Goal: Complete application form

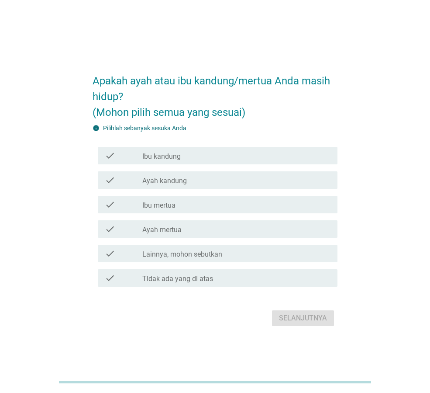
click at [188, 161] on div "check check_box_outline_blank Ibu kandung" at bounding box center [218, 155] width 240 height 17
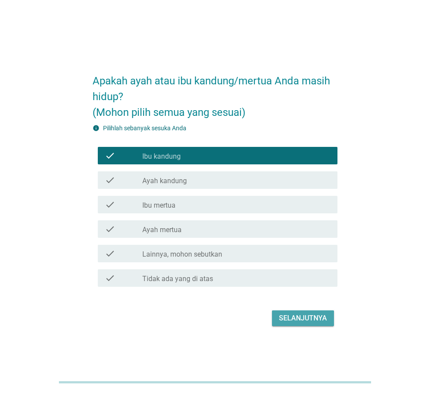
click at [294, 319] on div "Selanjutnya" at bounding box center [303, 318] width 48 height 10
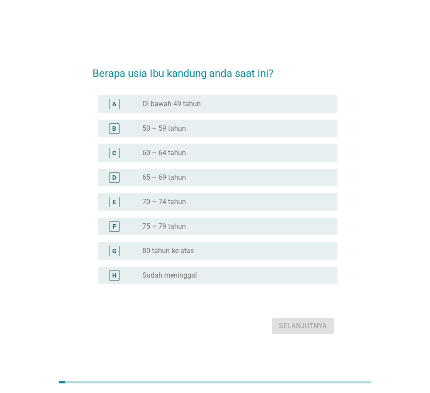
click at [232, 133] on div "radio_button_unchecked 50 – 59 tahun" at bounding box center [236, 128] width 188 height 10
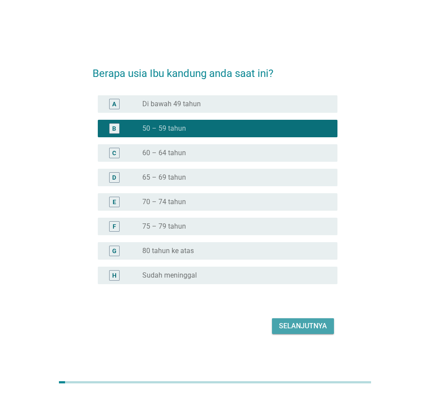
click at [298, 329] on div "Selanjutnya" at bounding box center [303, 326] width 48 height 10
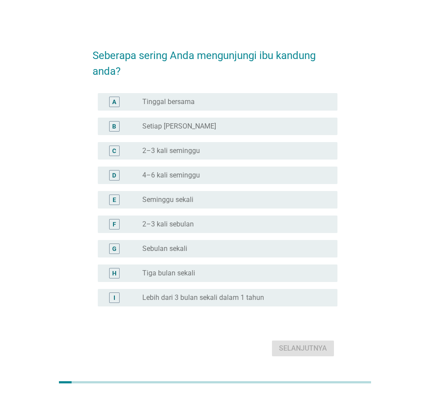
click at [173, 106] on div "radio_button_unchecked Tinggal bersama" at bounding box center [236, 102] width 188 height 10
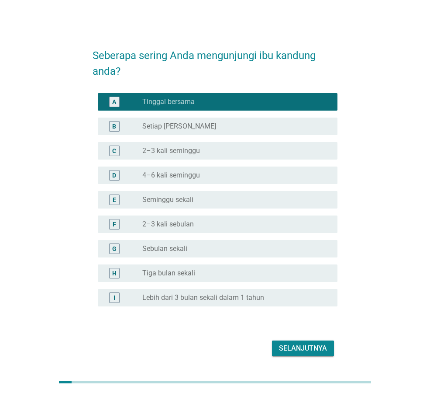
click at [313, 342] on button "Selanjutnya" at bounding box center [303, 348] width 62 height 16
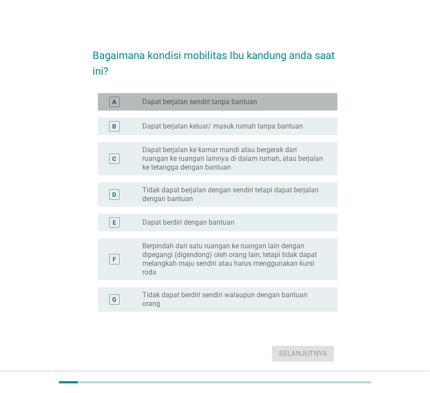
click at [205, 109] on div "A radio_button_unchecked Dapat berjalan sendiri tanpa bantuan" at bounding box center [218, 101] width 240 height 17
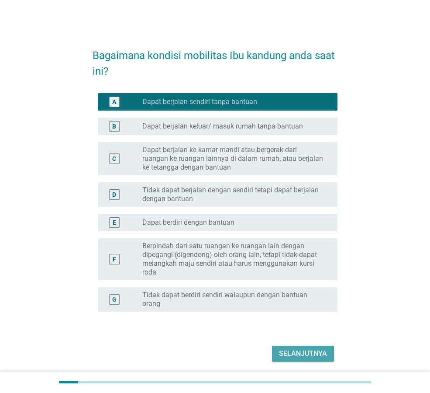
click at [302, 356] on div "Selanjutnya" at bounding box center [303, 353] width 48 height 10
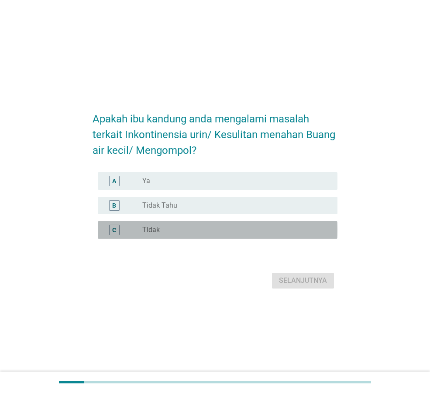
click at [176, 223] on div "C radio_button_unchecked Tidak" at bounding box center [218, 229] width 240 height 17
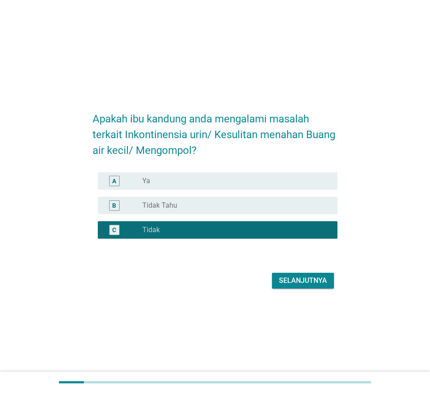
click at [288, 276] on div "Selanjutnya" at bounding box center [303, 280] width 48 height 10
